Goal: Find specific page/section: Find specific page/section

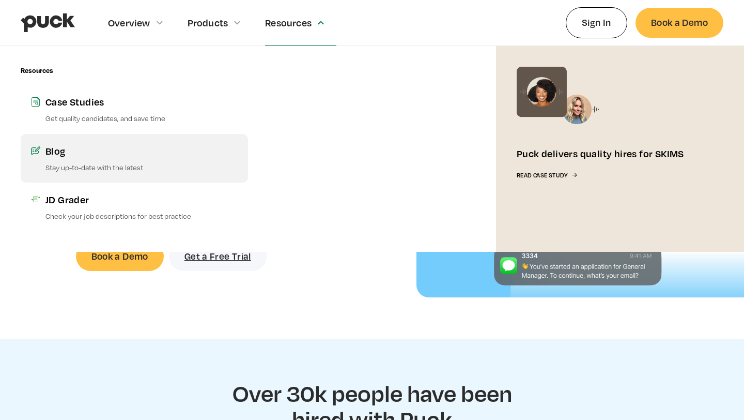
scroll to position [63, 0]
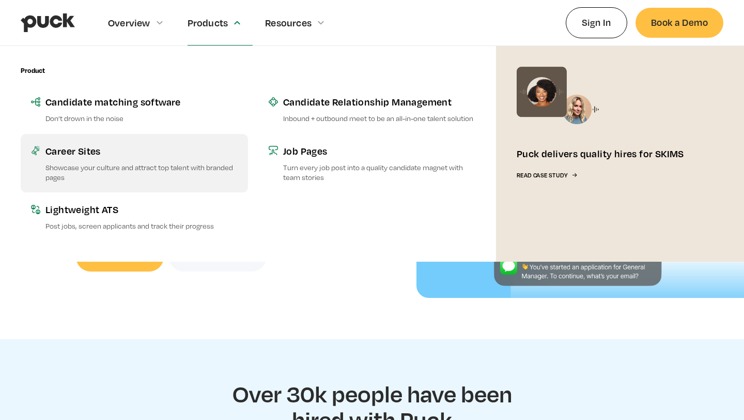
click at [71, 154] on div "Career Sites" at bounding box center [141, 150] width 192 height 13
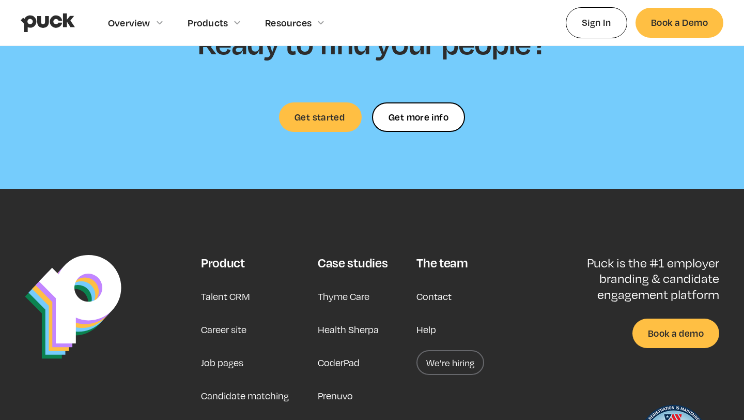
scroll to position [3161, 0]
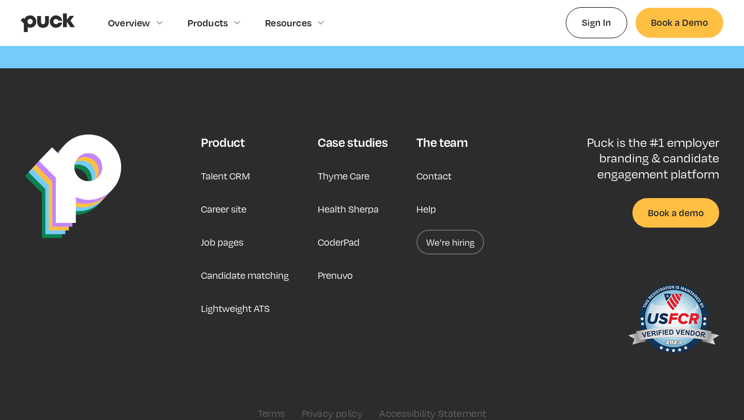
click at [234, 196] on link "Career site" at bounding box center [223, 208] width 45 height 25
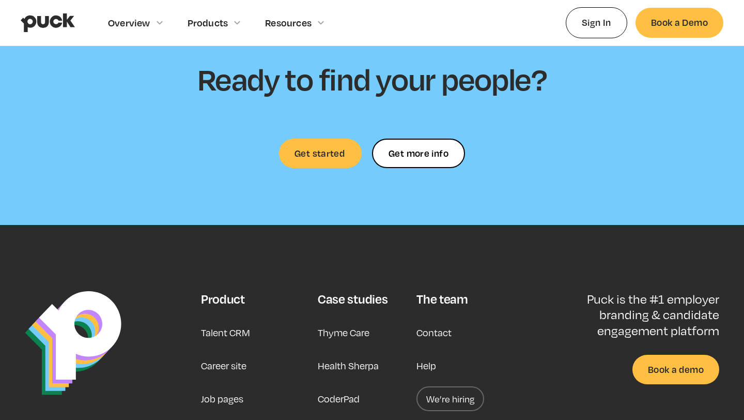
scroll to position [3161, 0]
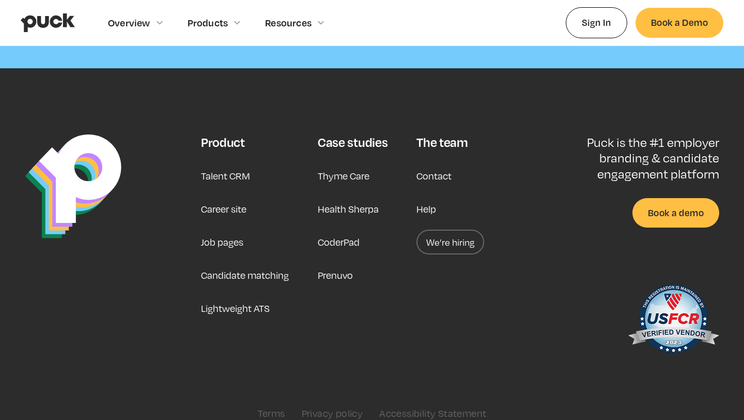
click at [443, 229] on link "We’re hiring" at bounding box center [451, 241] width 68 height 25
